Goal: Task Accomplishment & Management: Use online tool/utility

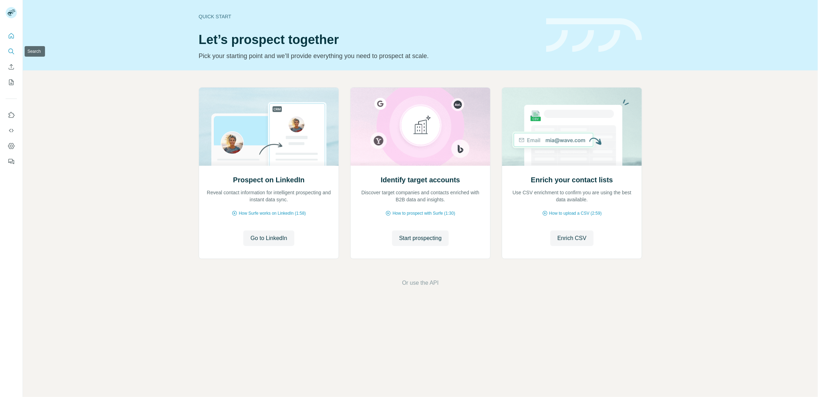
click at [11, 51] on icon "Search" at bounding box center [11, 51] width 7 height 7
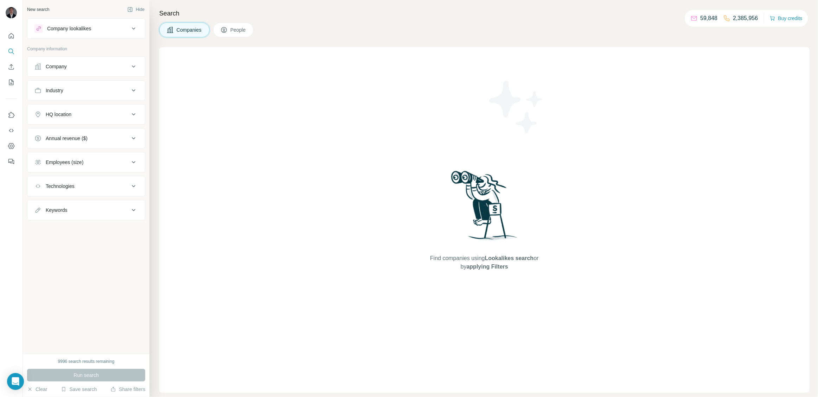
click at [176, 34] on button "Companies" at bounding box center [184, 30] width 50 height 15
click at [103, 72] on button "Company" at bounding box center [86, 66] width 118 height 17
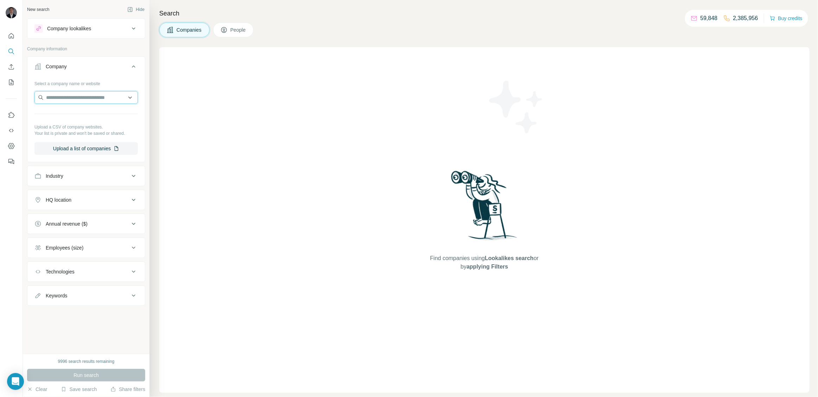
click at [90, 103] on input "text" at bounding box center [85, 97] width 103 height 13
paste input "**********"
type input "**********"
click at [90, 113] on div "Touch & Sell [DOMAIN_NAME]" at bounding box center [86, 116] width 100 height 19
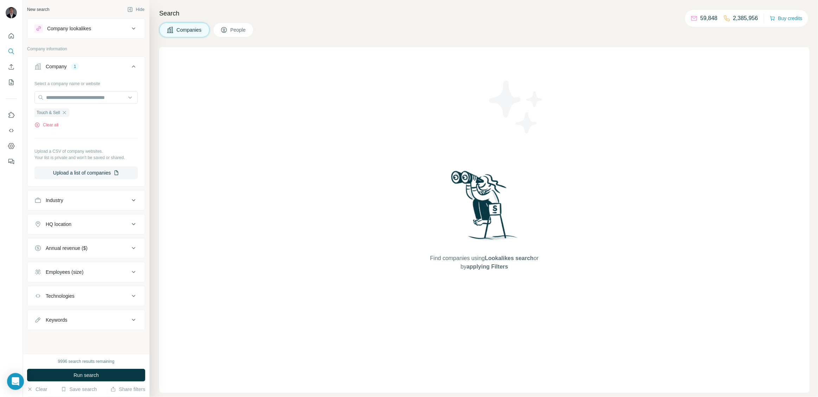
click at [97, 367] on div "9996 search results remaining Run search Clear Save search Share filters" at bounding box center [86, 375] width 127 height 43
click at [97, 372] on span "Run search" at bounding box center [86, 375] width 25 height 7
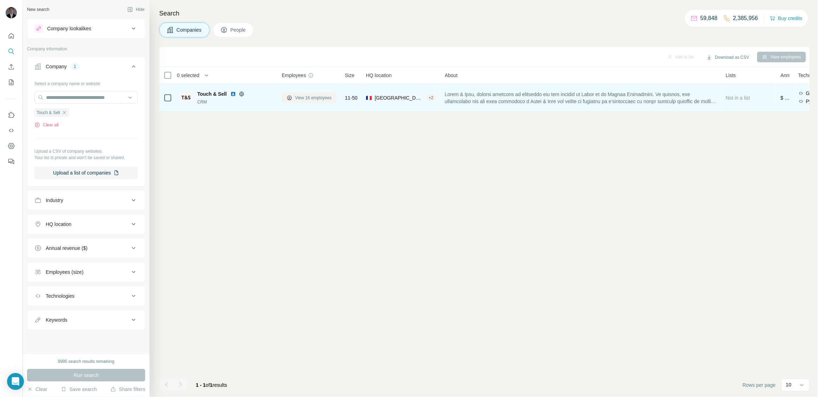
click at [324, 98] on span "View 16 employees" at bounding box center [313, 98] width 37 height 6
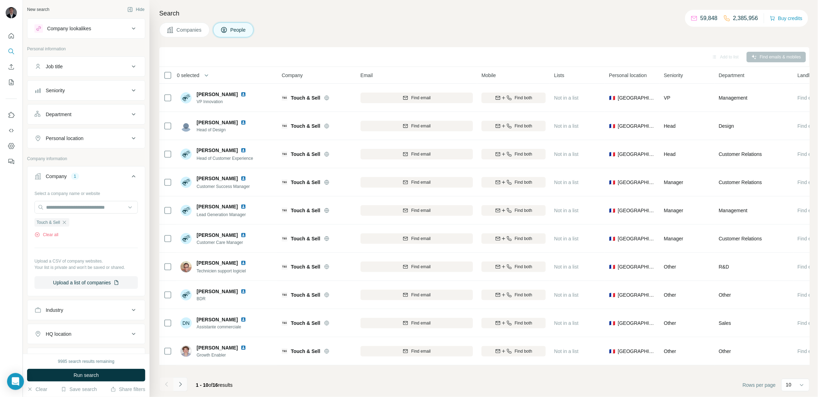
click at [177, 382] on icon "Navigate to next page" at bounding box center [180, 384] width 7 height 7
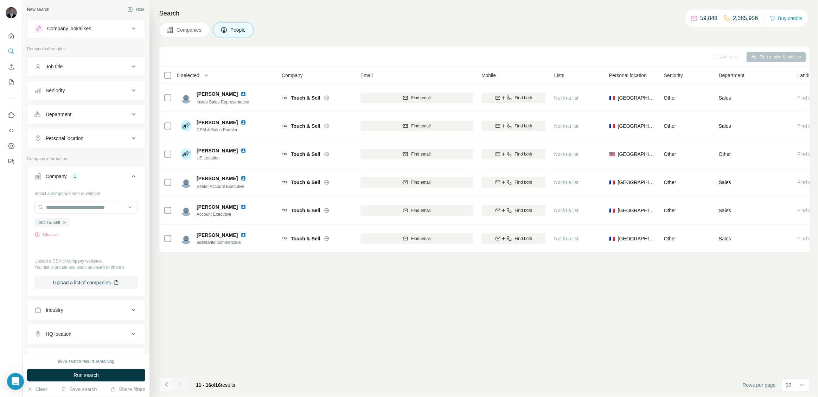
click at [167, 385] on icon "Navigate to previous page" at bounding box center [166, 384] width 7 height 7
